Goal: Navigation & Orientation: Find specific page/section

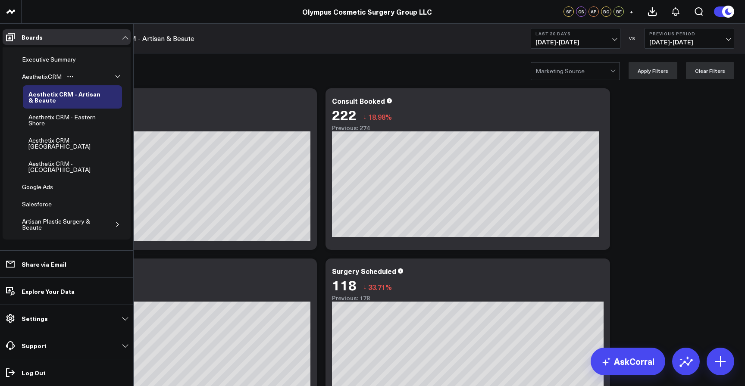
click at [113, 74] on button "button" at bounding box center [117, 76] width 9 height 9
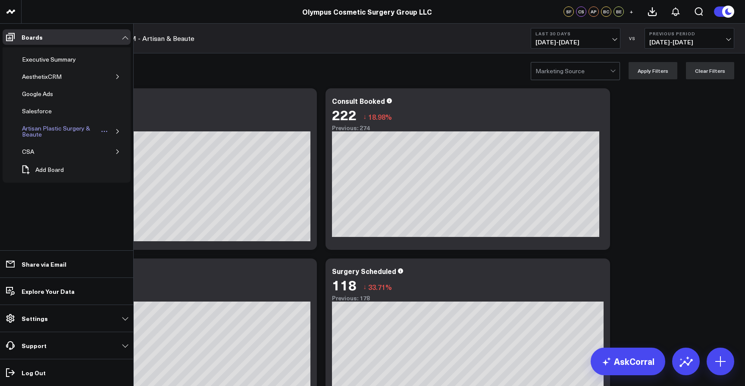
click at [60, 128] on div "Artisan Plastic Surgery & Beaute" at bounding box center [59, 131] width 79 height 16
click at [118, 131] on icon "button" at bounding box center [117, 131] width 2 height 4
click at [118, 131] on icon "button" at bounding box center [117, 131] width 5 height 5
click at [118, 77] on icon "button" at bounding box center [117, 76] width 5 height 5
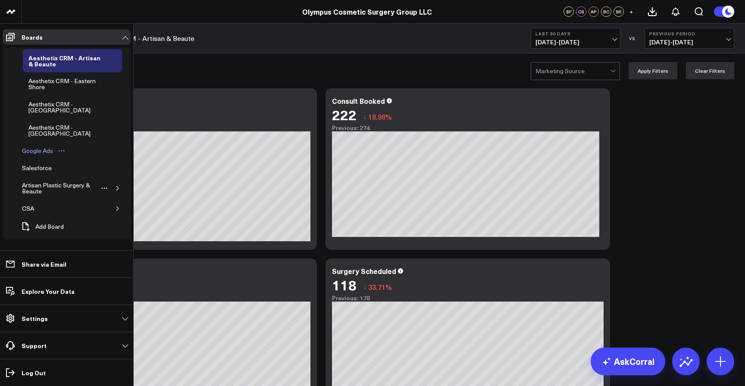
scroll to position [36, 0]
click at [115, 209] on icon "button" at bounding box center [117, 208] width 5 height 5
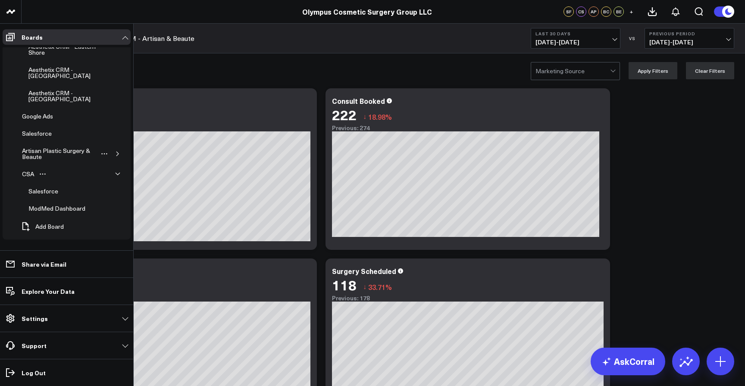
scroll to position [71, 0]
click at [60, 206] on div "ModMed Dashboard" at bounding box center [56, 209] width 61 height 10
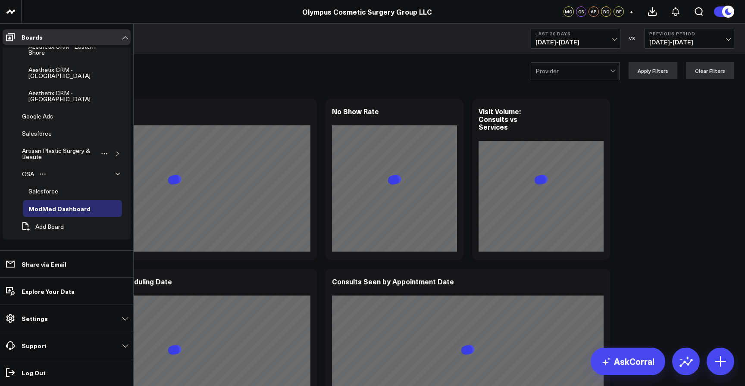
click at [116, 152] on icon "button" at bounding box center [117, 154] width 2 height 4
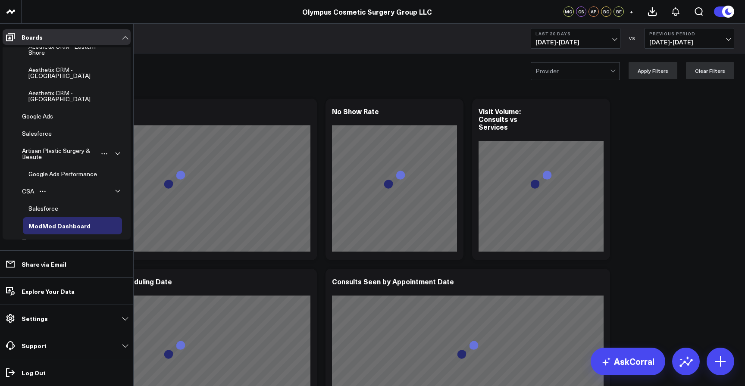
click at [115, 154] on icon "button" at bounding box center [117, 153] width 5 height 5
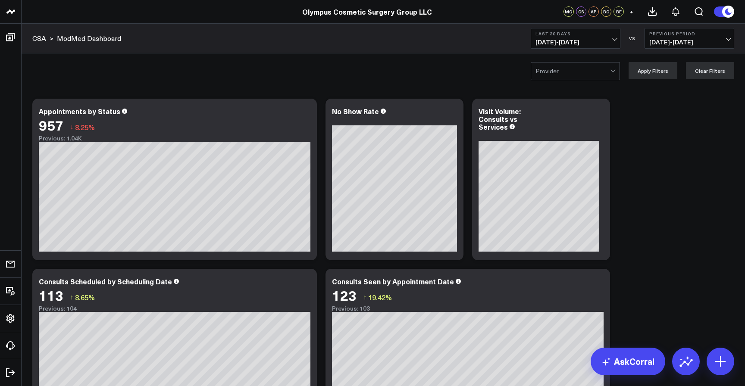
click at [615, 70] on div at bounding box center [613, 70] width 5 height 5
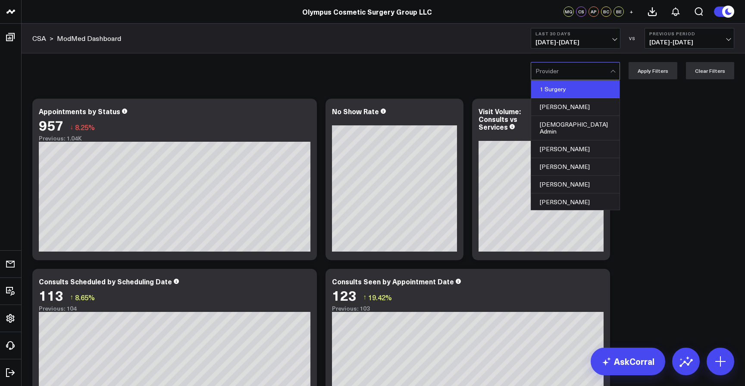
click at [570, 92] on div "1 Surgery" at bounding box center [575, 90] width 88 height 18
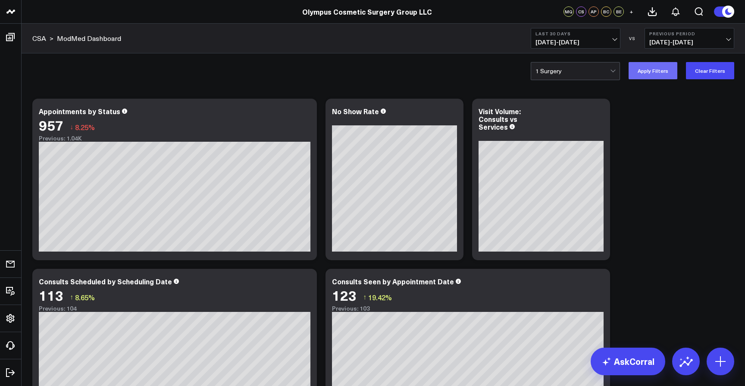
click at [658, 69] on button "Apply Filters" at bounding box center [653, 70] width 49 height 17
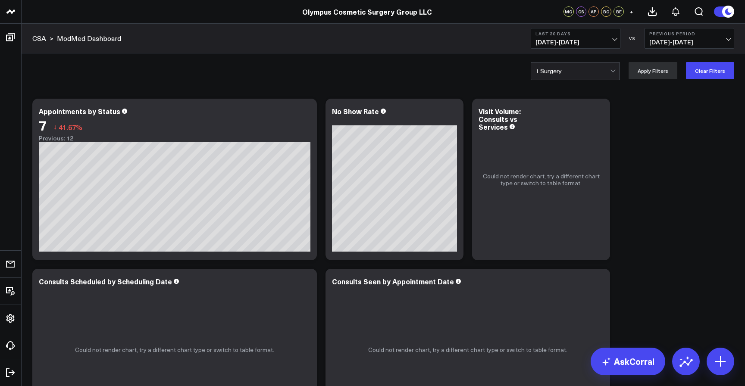
click at [615, 73] on div at bounding box center [613, 71] width 7 height 17
click at [615, 71] on div at bounding box center [613, 70] width 5 height 5
click at [615, 69] on div at bounding box center [613, 71] width 7 height 17
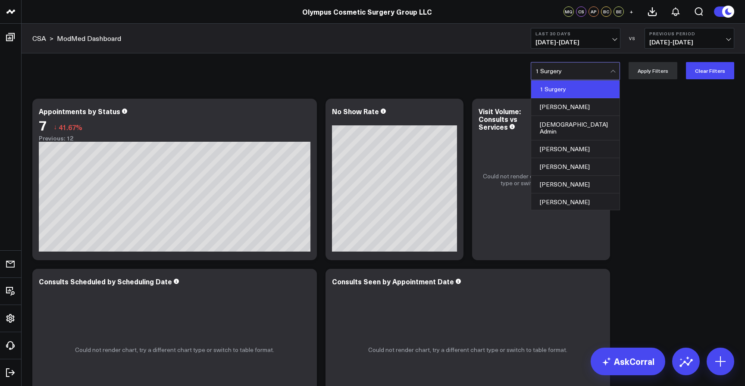
click at [554, 69] on div at bounding box center [573, 71] width 75 height 17
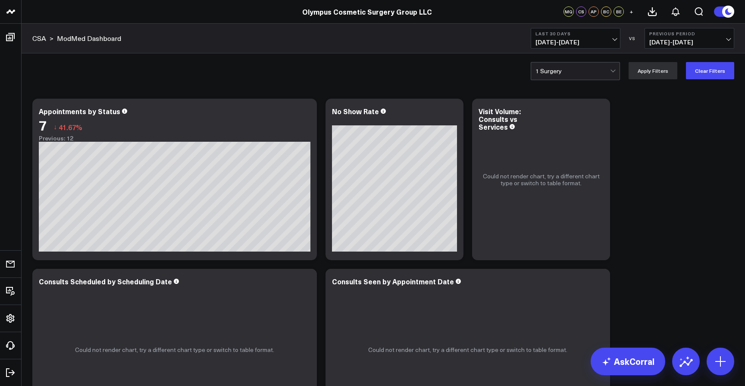
click at [554, 69] on div at bounding box center [573, 71] width 75 height 17
click at [719, 73] on button "Clear Filters" at bounding box center [710, 70] width 48 height 17
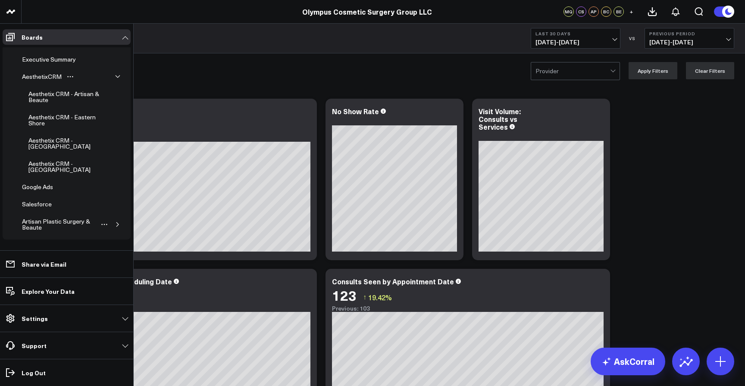
click at [115, 77] on icon "button" at bounding box center [117, 76] width 5 height 5
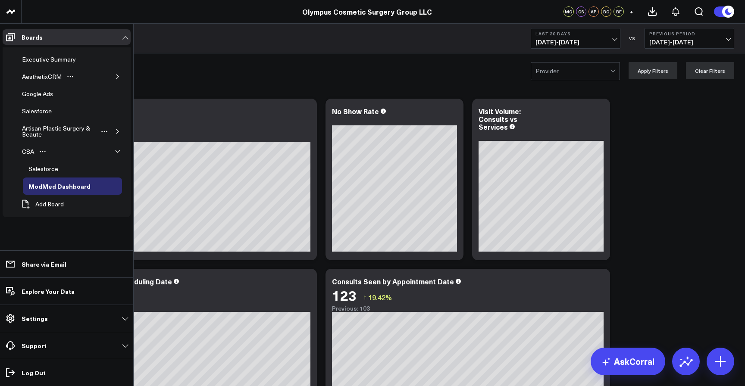
click at [113, 77] on button "button" at bounding box center [117, 76] width 9 height 9
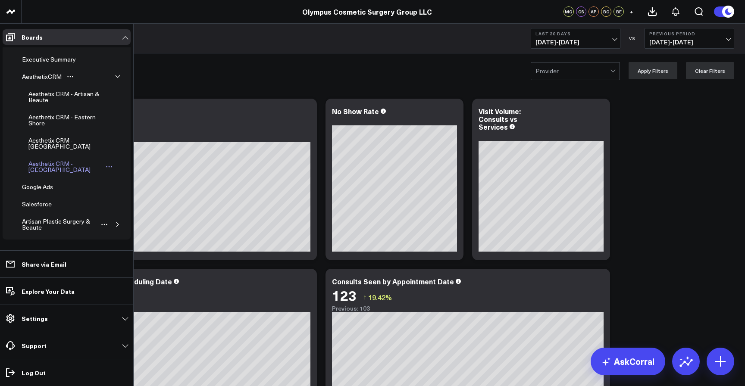
click at [54, 165] on div "Aesthetix CRM - [GEOGRAPHIC_DATA]" at bounding box center [65, 167] width 78 height 16
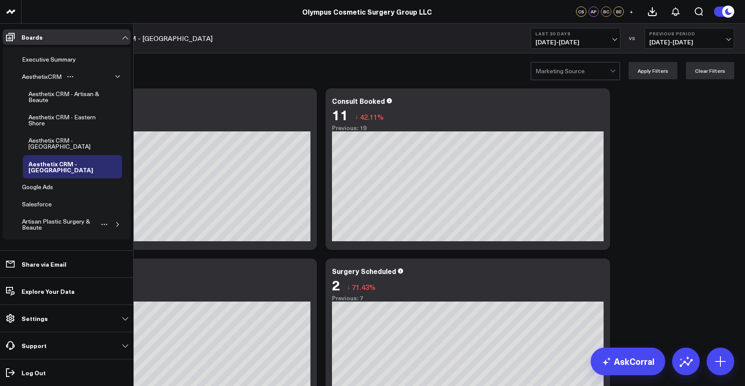
click at [113, 73] on button "button" at bounding box center [117, 76] width 9 height 9
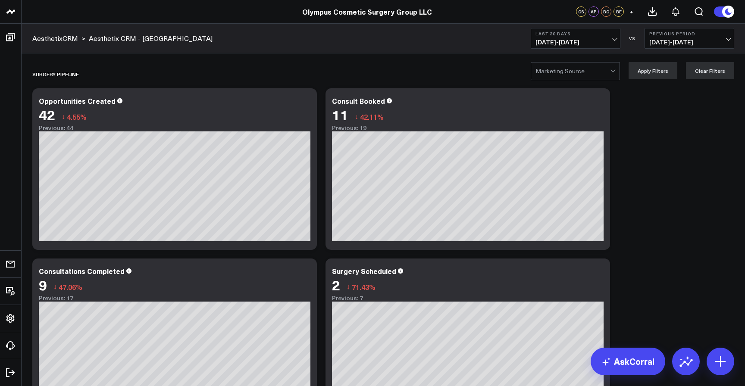
click at [653, 160] on div "SURGERY PIPELINE Modify via AI Copy link to widget Ask support Remove Create li…" at bounding box center [383, 327] width 711 height 535
click at [669, 136] on div "SURGERY PIPELINE Modify via AI Copy link to widget Ask support Remove Create li…" at bounding box center [383, 327] width 711 height 535
click at [305, 104] on icon at bounding box center [305, 102] width 10 height 10
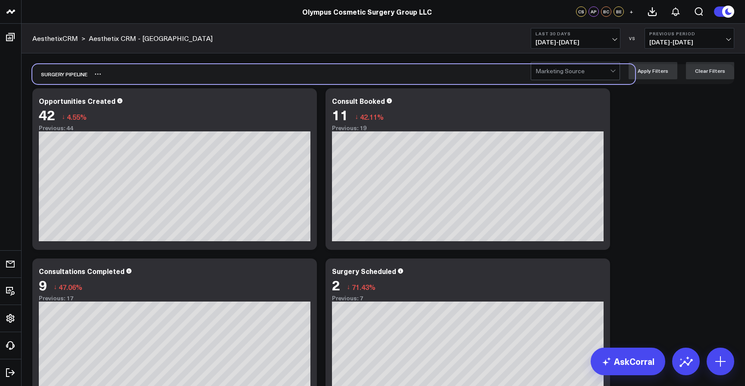
click at [320, 70] on div "SURGERY PIPELINE" at bounding box center [333, 74] width 603 height 20
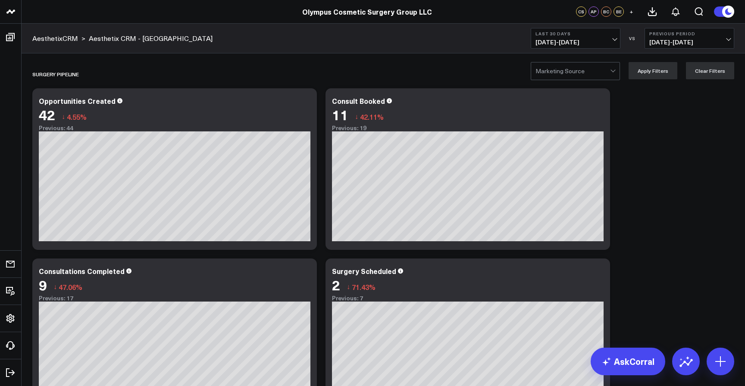
click at [55, 38] on link "AesthetixCRM" at bounding box center [55, 38] width 46 height 9
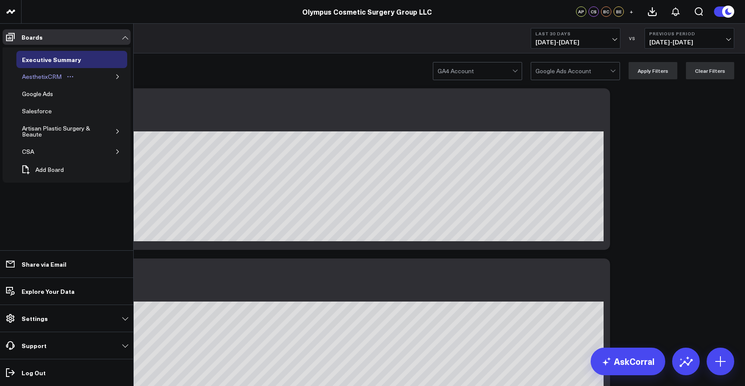
click at [53, 78] on div "AesthetixCRM" at bounding box center [42, 77] width 44 height 10
click at [115, 77] on icon "button" at bounding box center [117, 76] width 5 height 5
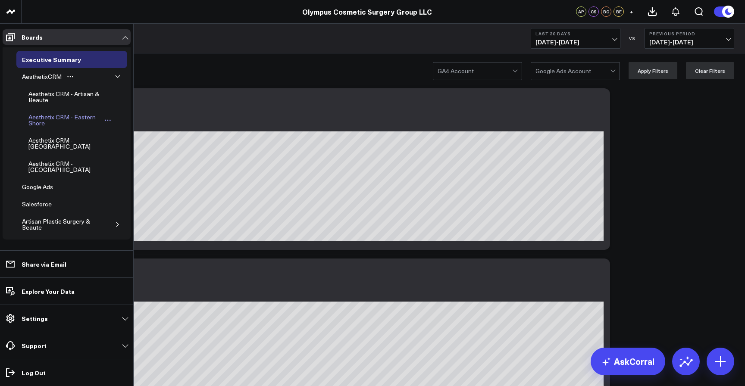
click at [52, 117] on div "Aesthetix CRM - Eastern Shore" at bounding box center [64, 120] width 76 height 16
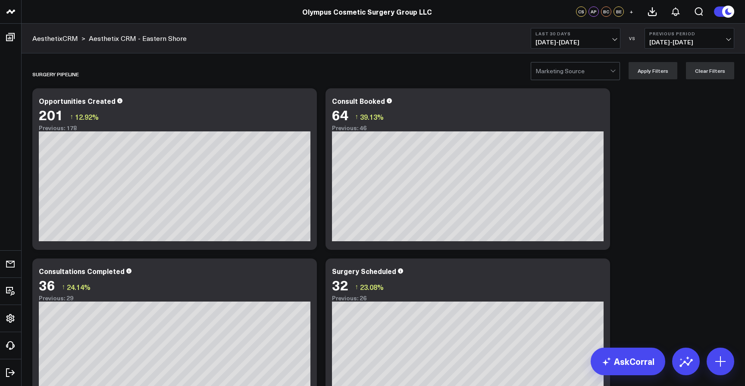
click at [615, 72] on div at bounding box center [613, 70] width 5 height 5
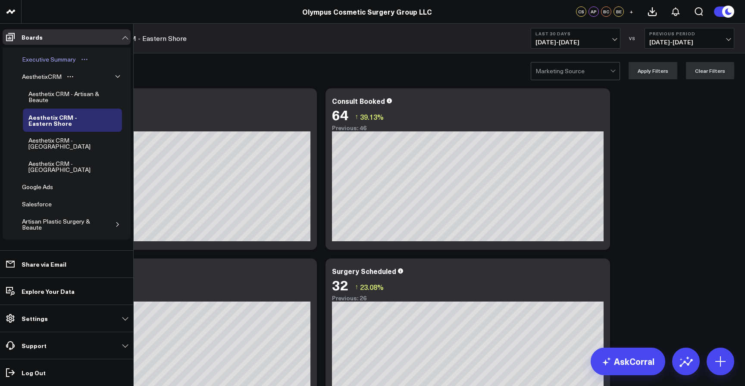
click at [44, 62] on div "Executive Summary" at bounding box center [49, 59] width 58 height 10
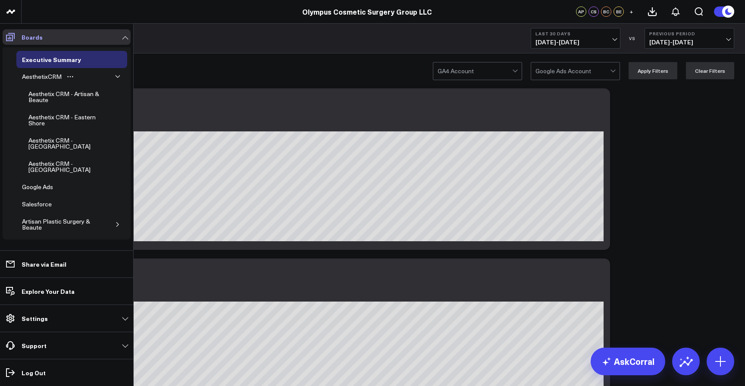
click at [12, 34] on icon at bounding box center [10, 37] width 10 height 10
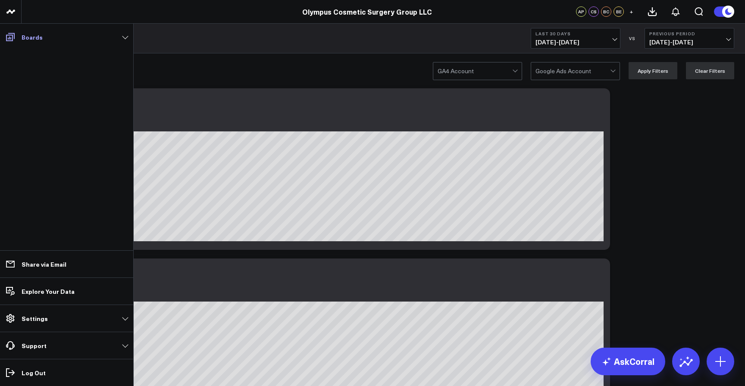
click at [12, 36] on icon at bounding box center [10, 37] width 10 height 10
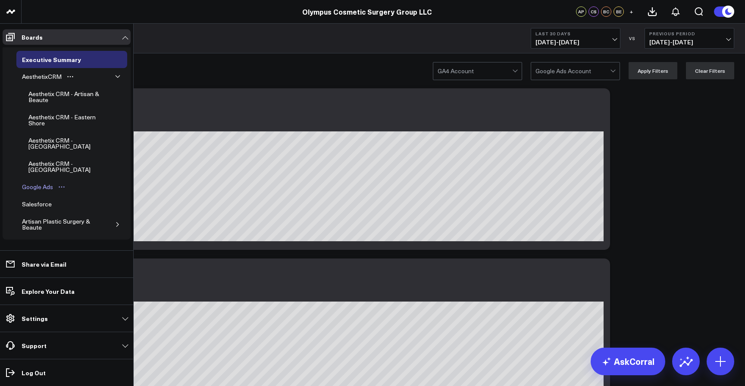
click at [35, 185] on div "Google Ads" at bounding box center [37, 187] width 35 height 10
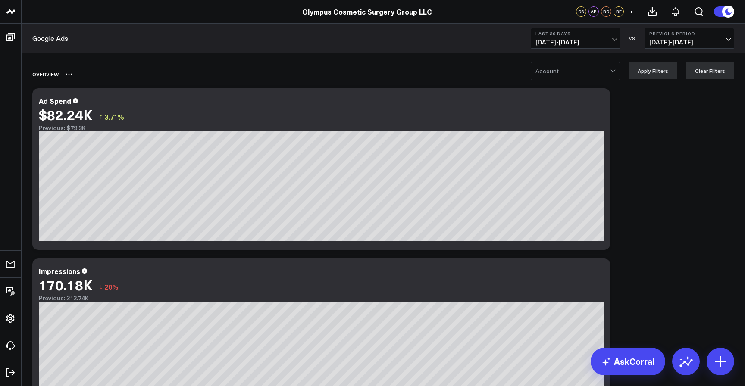
click at [390, 76] on div "Overview" at bounding box center [333, 74] width 603 height 20
